Goal: Transaction & Acquisition: Purchase product/service

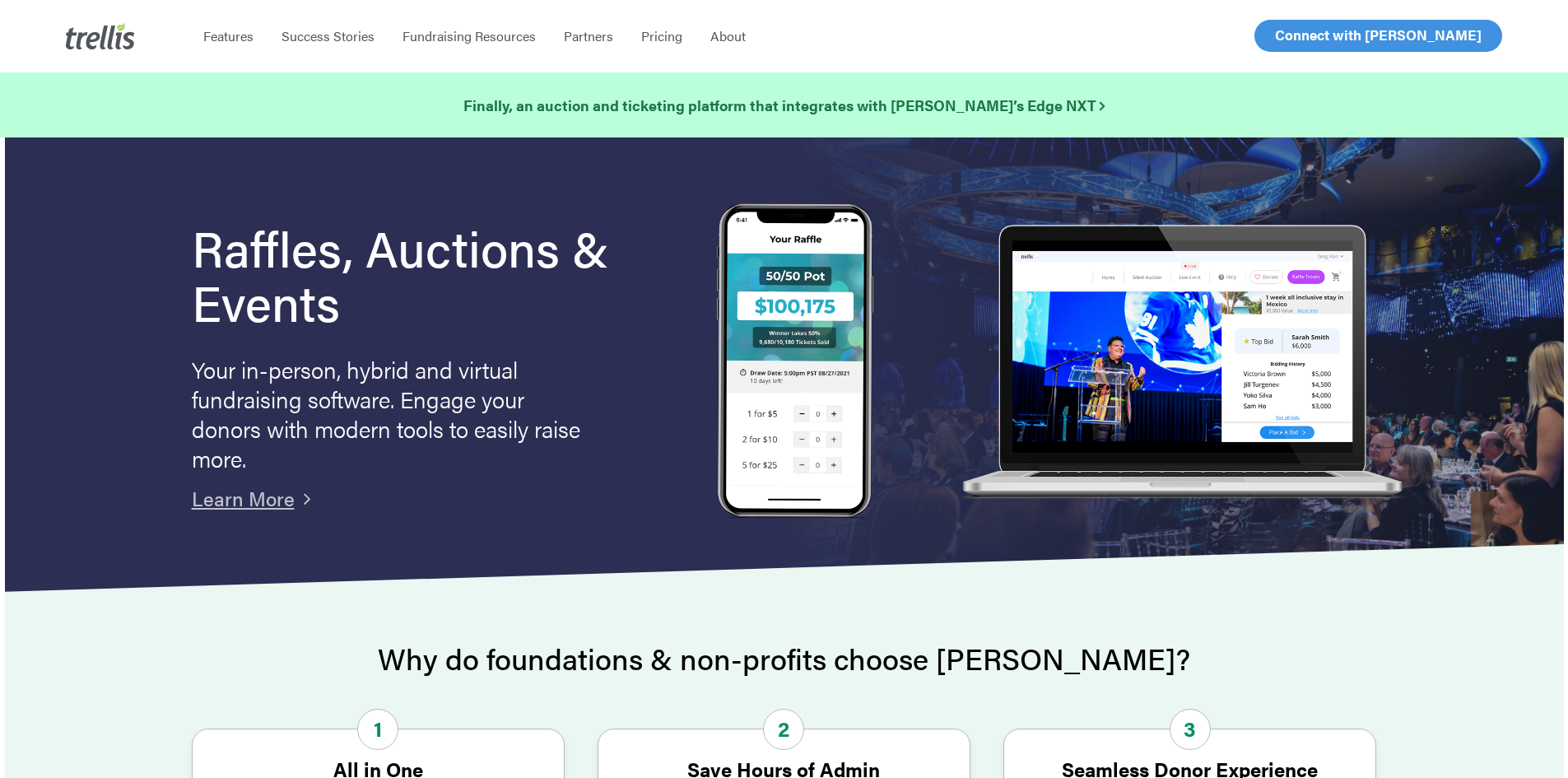
click at [1301, 37] on span "Log In" at bounding box center [1294, 35] width 40 height 19
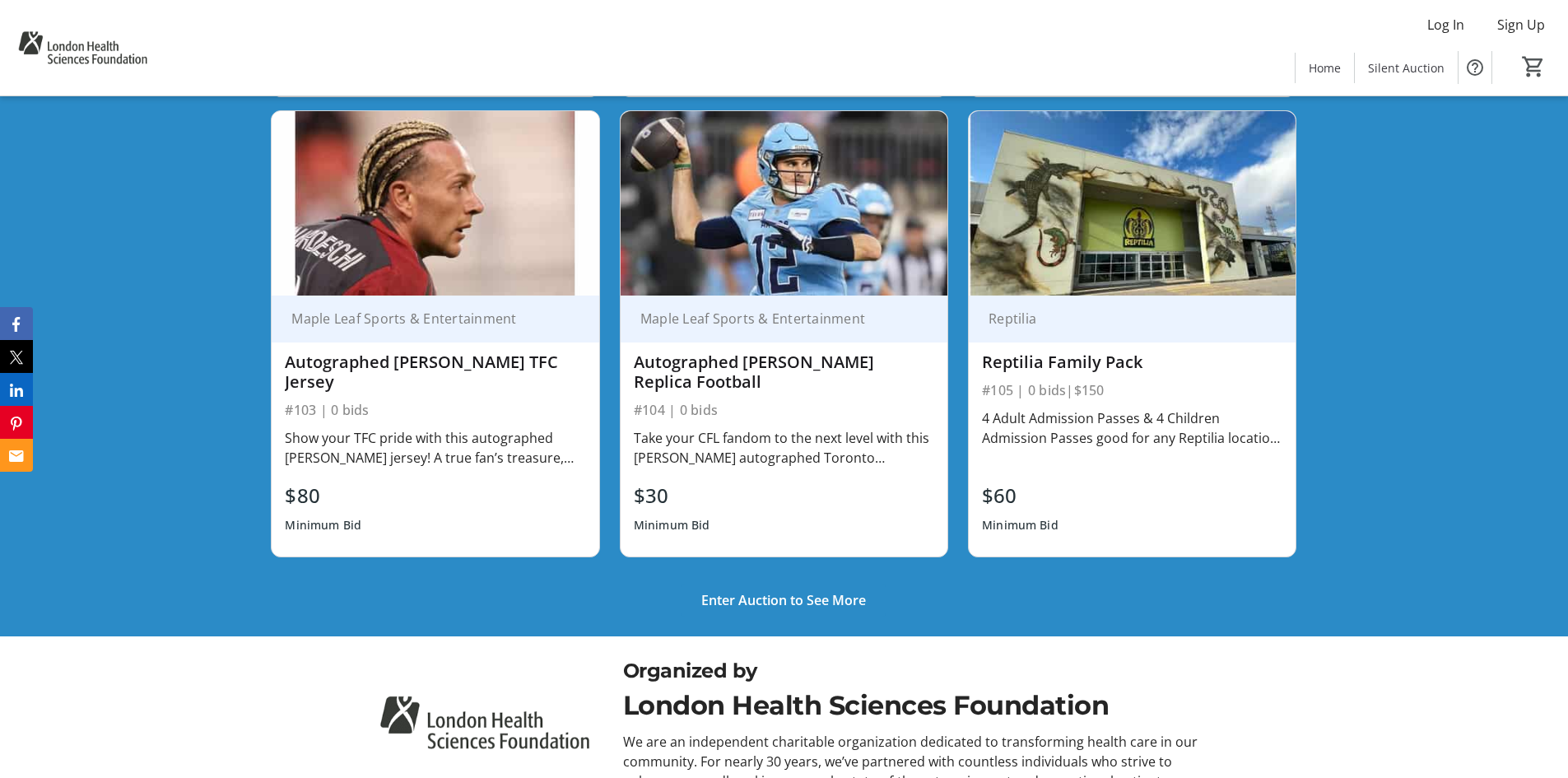
scroll to position [1400, 0]
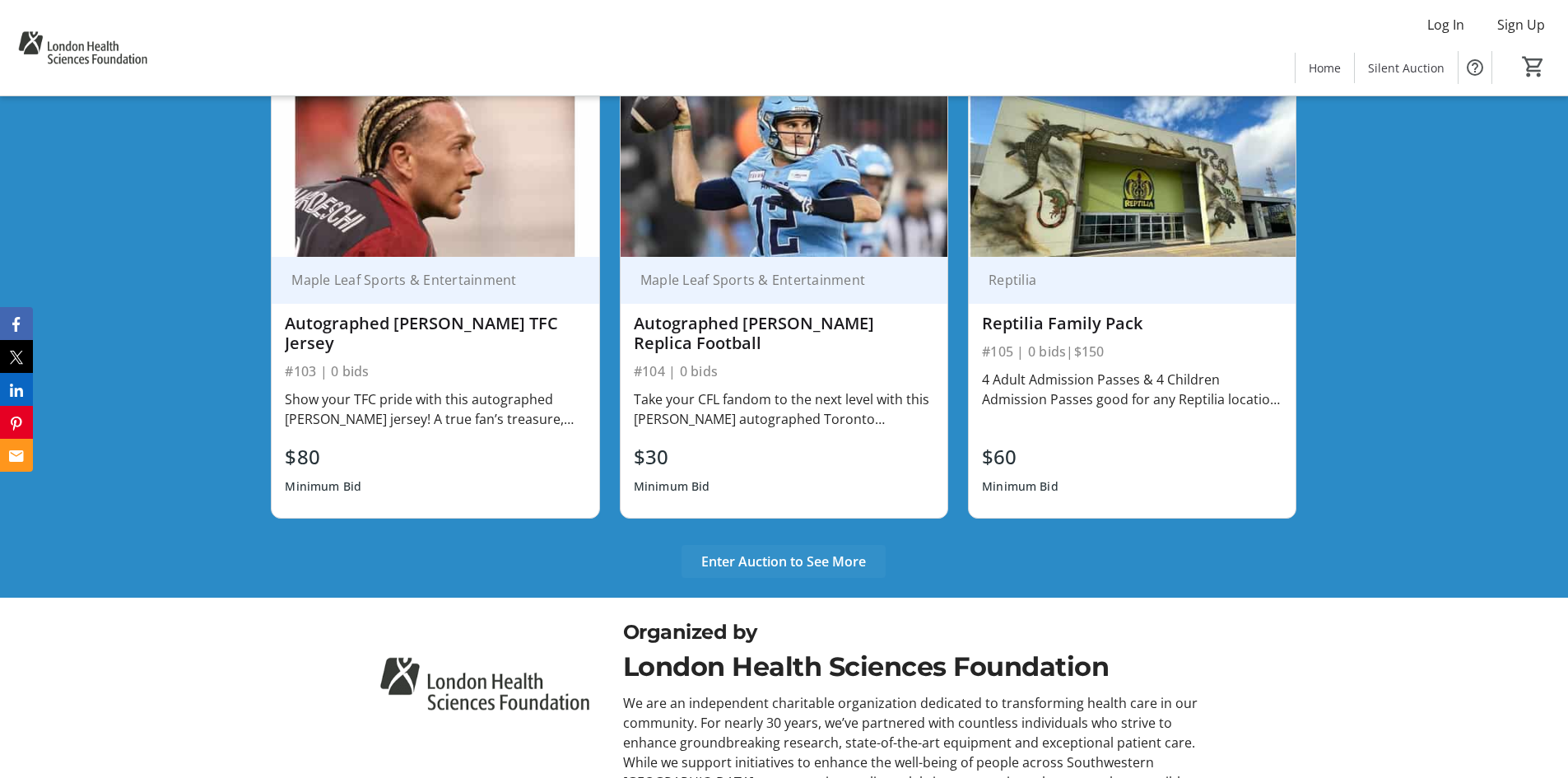
click at [807, 552] on span "Enter Auction to See More" at bounding box center [783, 561] width 165 height 19
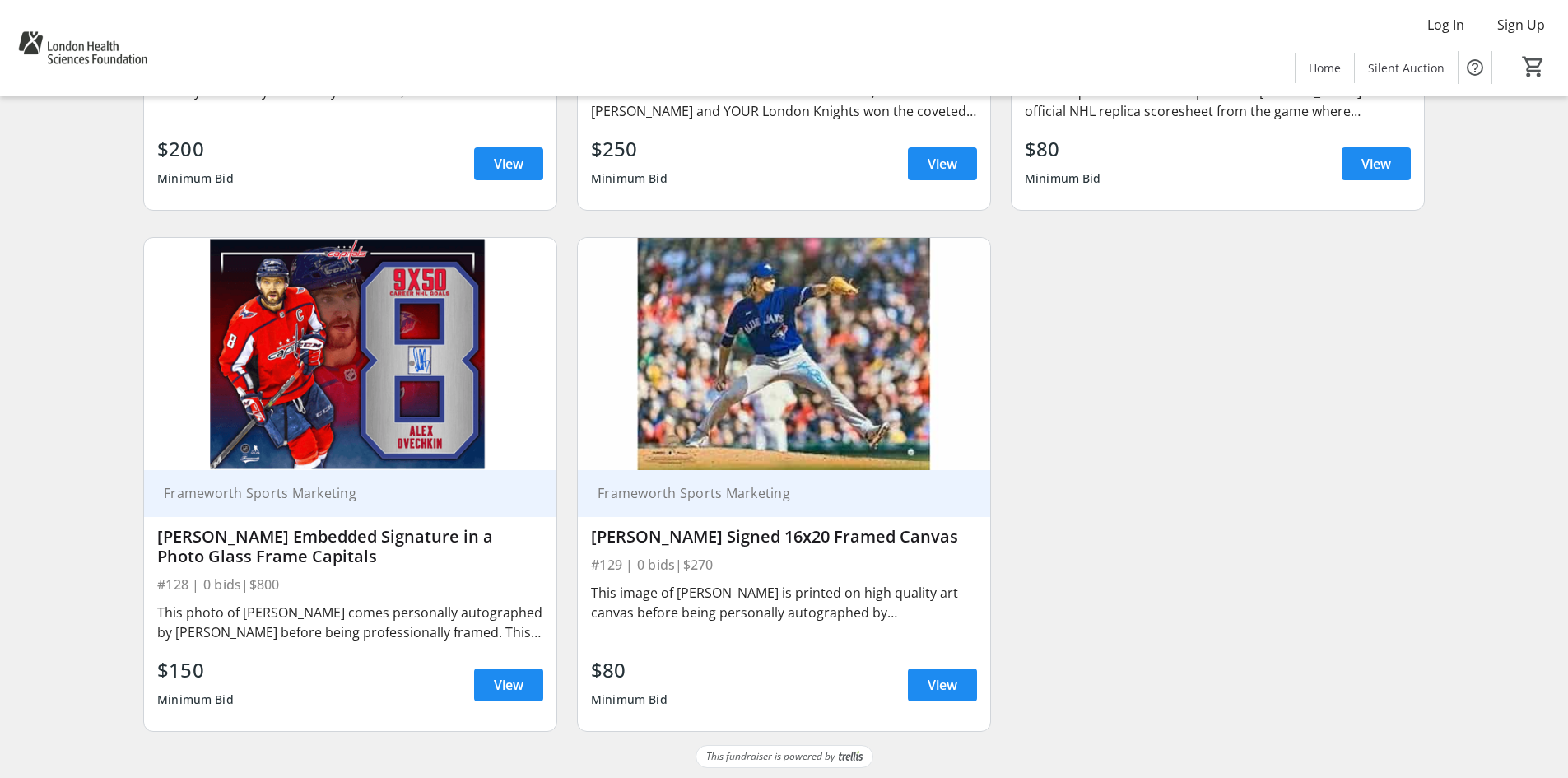
scroll to position [4638, 0]
